Goal: Entertainment & Leisure: Browse casually

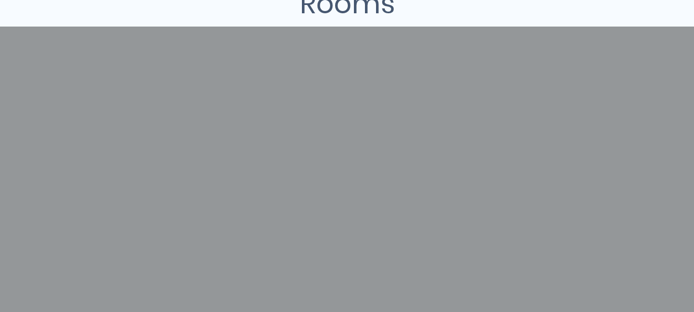
scroll to position [212, 0]
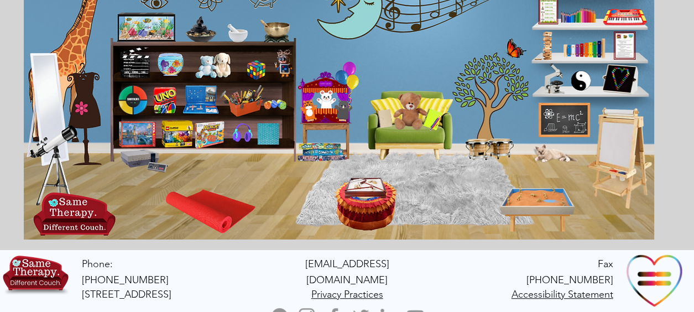
click at [205, 215] on icon "An image of a yoga matt that when clicked brings you to videos of kids' yoga." at bounding box center [213, 209] width 73 height 42
click at [423, 126] on img "main content" at bounding box center [339, 89] width 631 height 301
click at [569, 122] on icon "An image of a chalkboard with E=MC squared on it that when clicked brings you t…" at bounding box center [563, 120] width 47 height 32
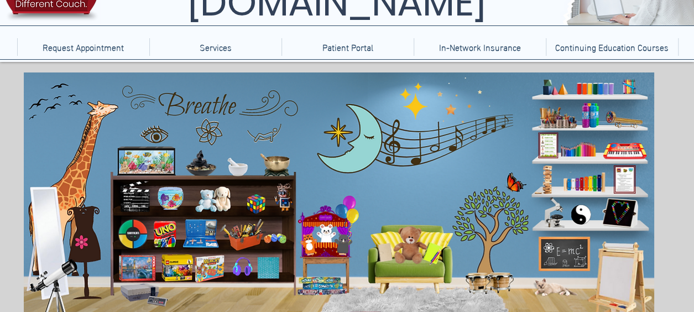
scroll to position [76, 0]
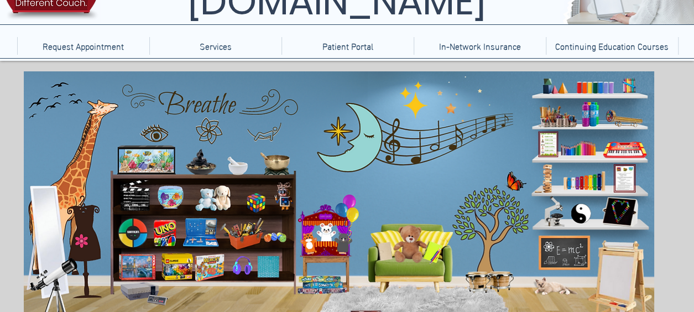
click at [256, 203] on icon "An image of a Rubic's cube that when clicked does nothing." at bounding box center [252, 199] width 23 height 23
click at [163, 230] on icon "An image of the game Uno that when clicked brings you to an online version of t…" at bounding box center [164, 233] width 24 height 29
click at [135, 230] on icon "main content" at bounding box center [132, 234] width 30 height 30
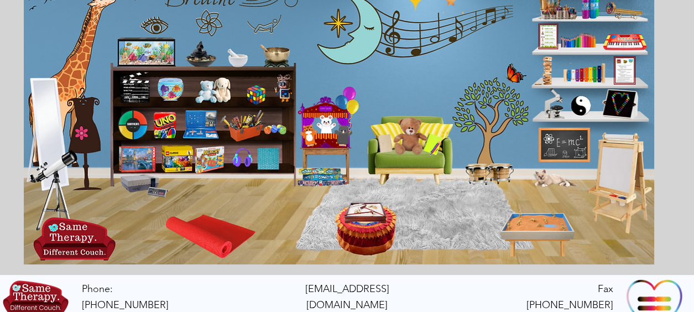
scroll to position [188, 0]
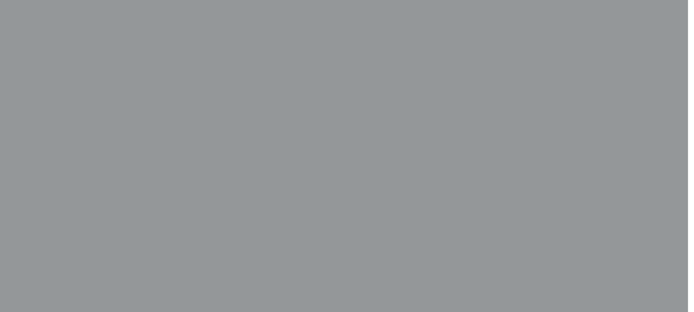
scroll to position [320, 6]
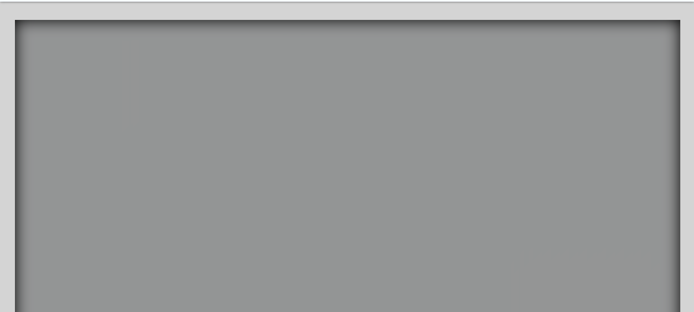
scroll to position [147, 0]
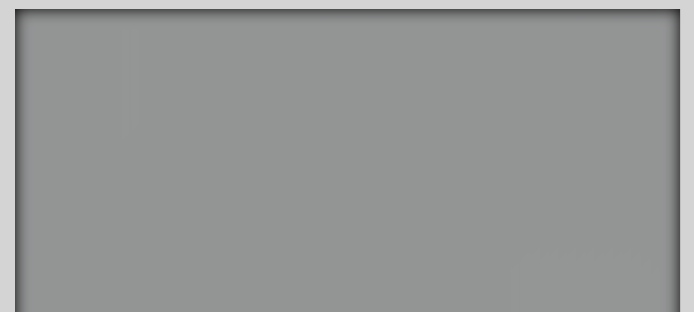
click at [98, 85] on icon "main content" at bounding box center [74, 83] width 100 height 98
click at [163, 68] on video "main content" at bounding box center [347, 179] width 665 height 341
click at [244, 63] on video "main content" at bounding box center [347, 179] width 665 height 341
click at [220, 167] on video "main content" at bounding box center [347, 179] width 665 height 341
click at [116, 171] on icon "An image of a fish tank that when clicked brings you to a video of a fish tank." at bounding box center [110, 168] width 86 height 36
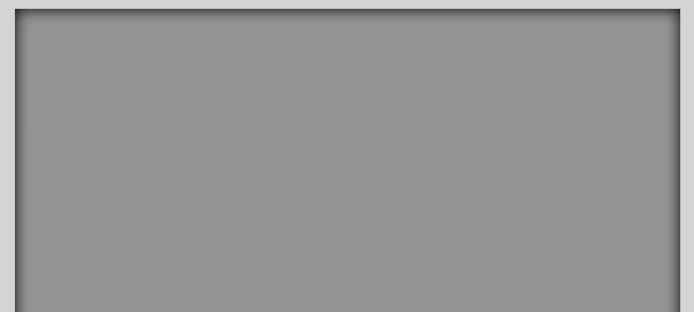
click at [63, 218] on icon "An image of a rain stick that when clicked does nothing" at bounding box center [61, 210] width 35 height 90
click at [584, 100] on icon "An image of an Etch-a-sketch toy that when clicked brings you to a physics game." at bounding box center [594, 97] width 43 height 29
